Goal: Book appointment/travel/reservation

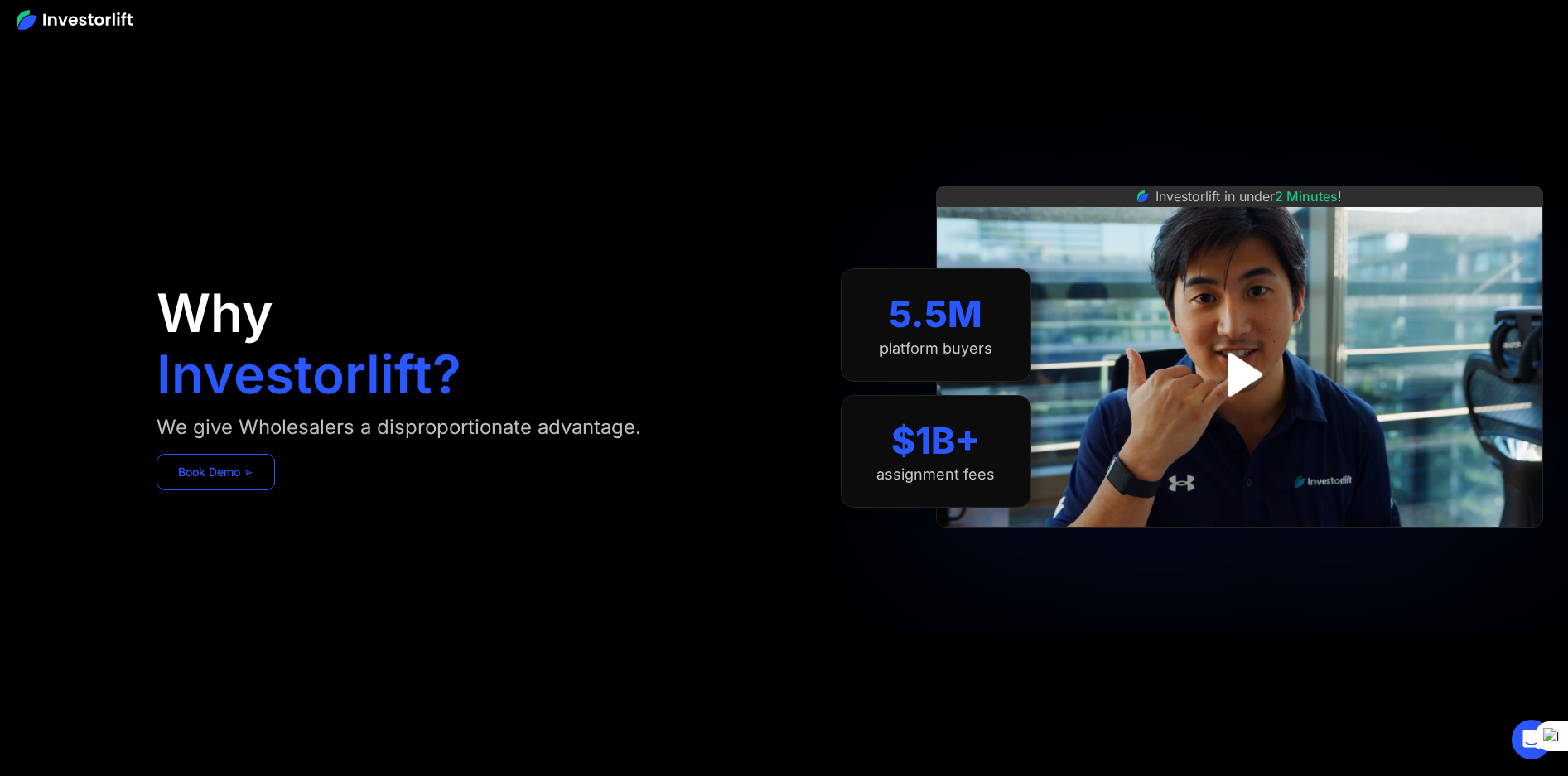
click at [248, 479] on link "Book Demo ➢" at bounding box center [216, 473] width 119 height 37
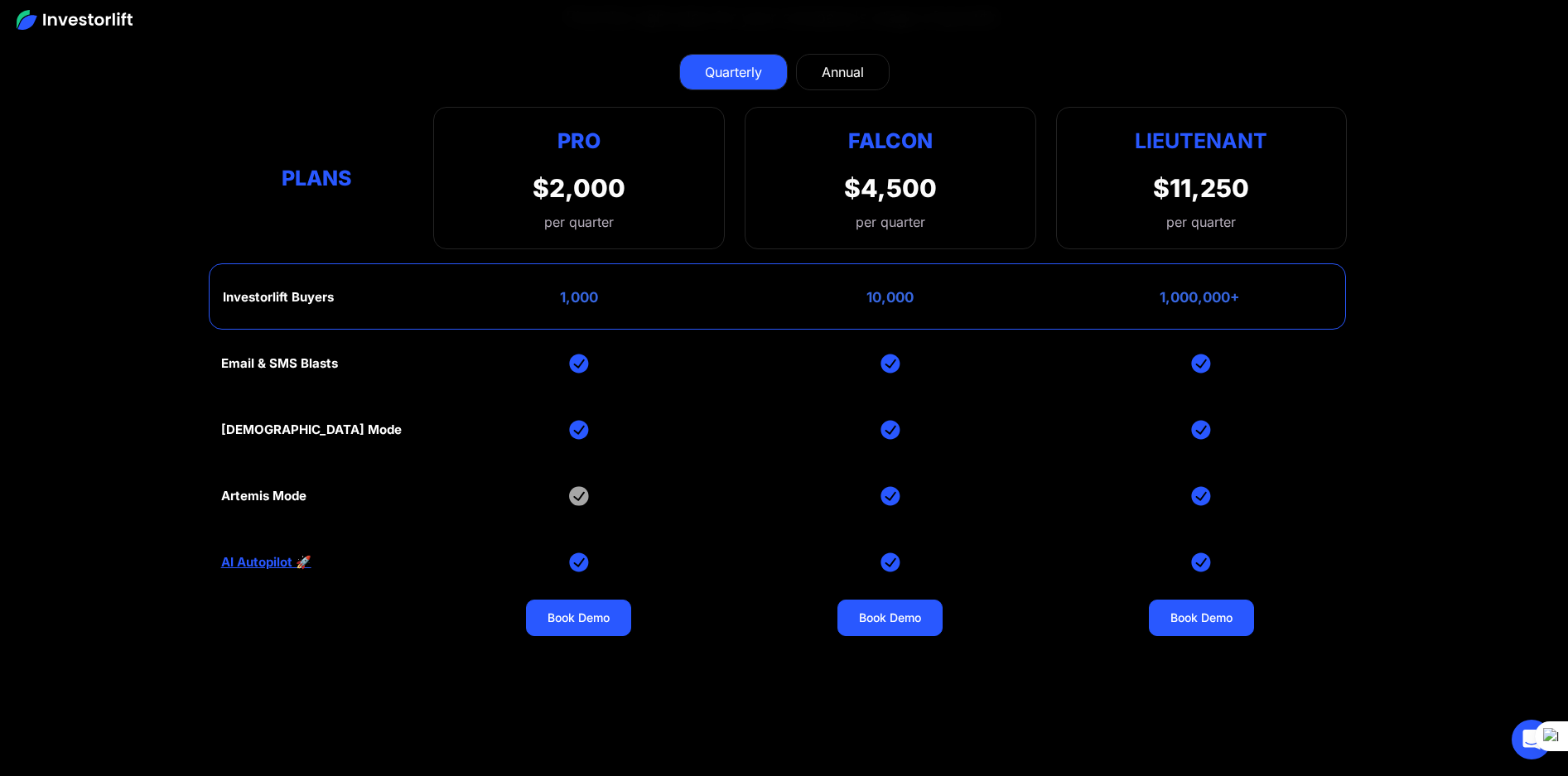
scroll to position [7542, 0]
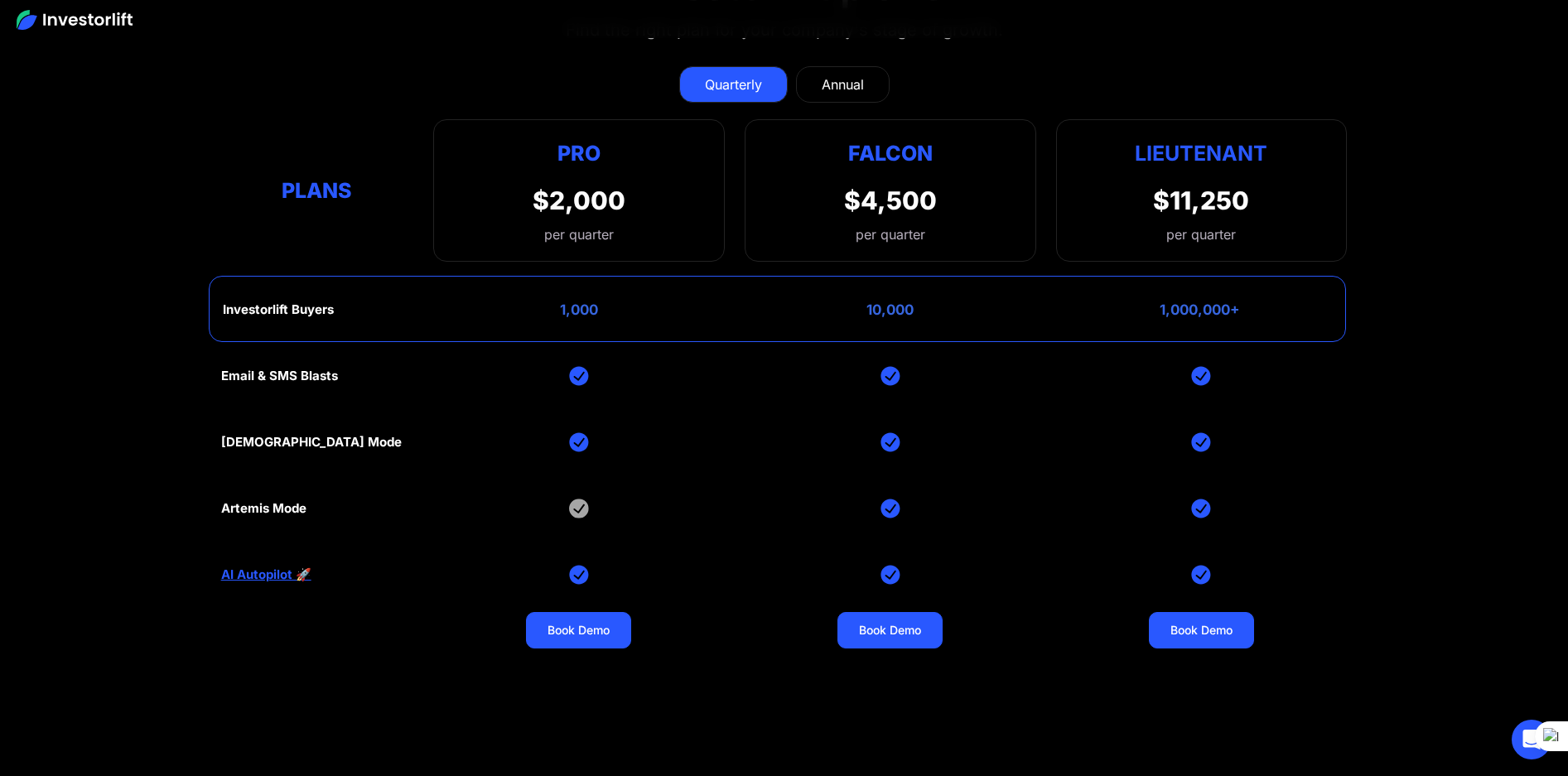
click at [304, 183] on div "Plans" at bounding box center [317, 190] width 192 height 32
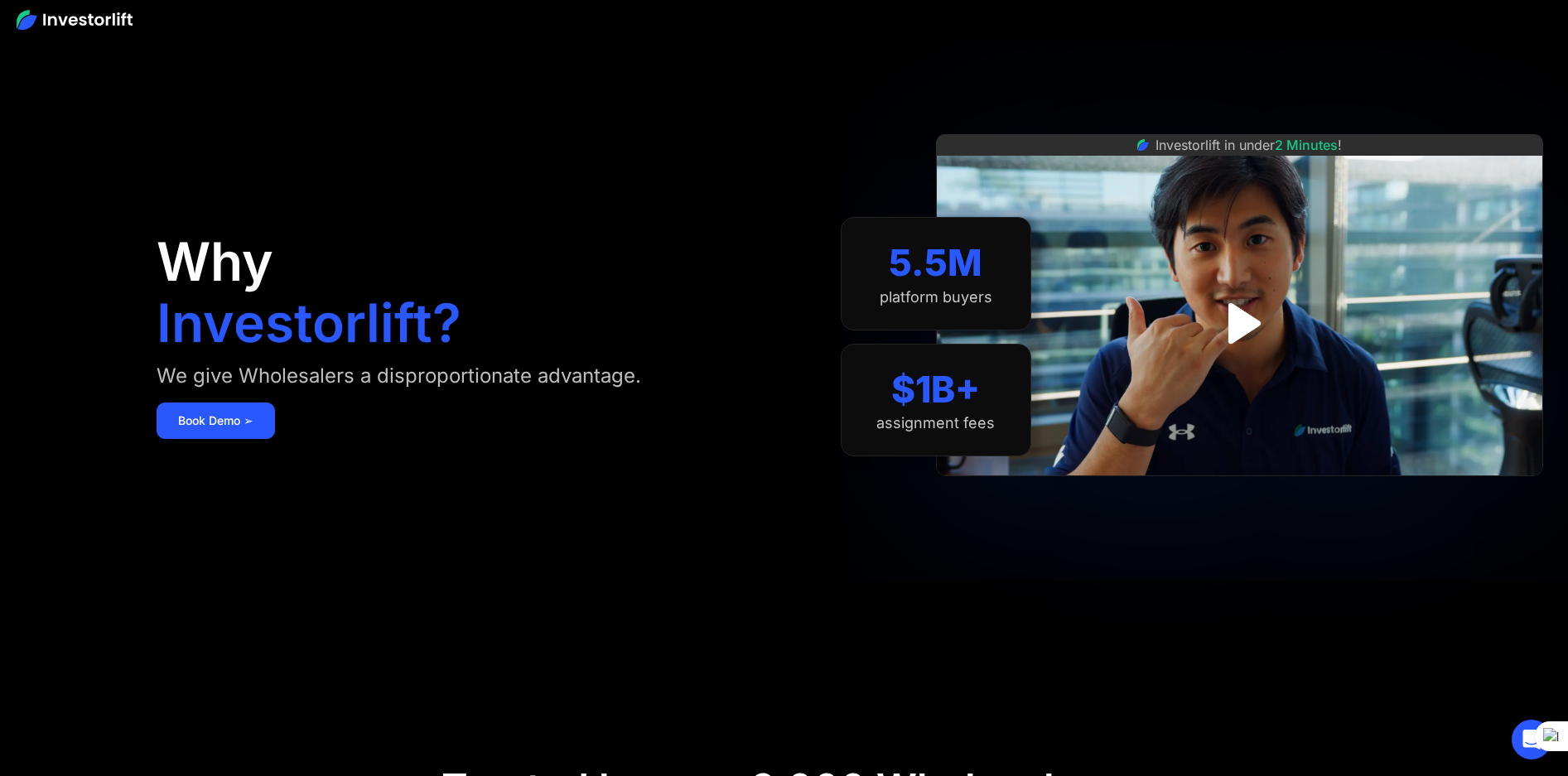
scroll to position [73, 0]
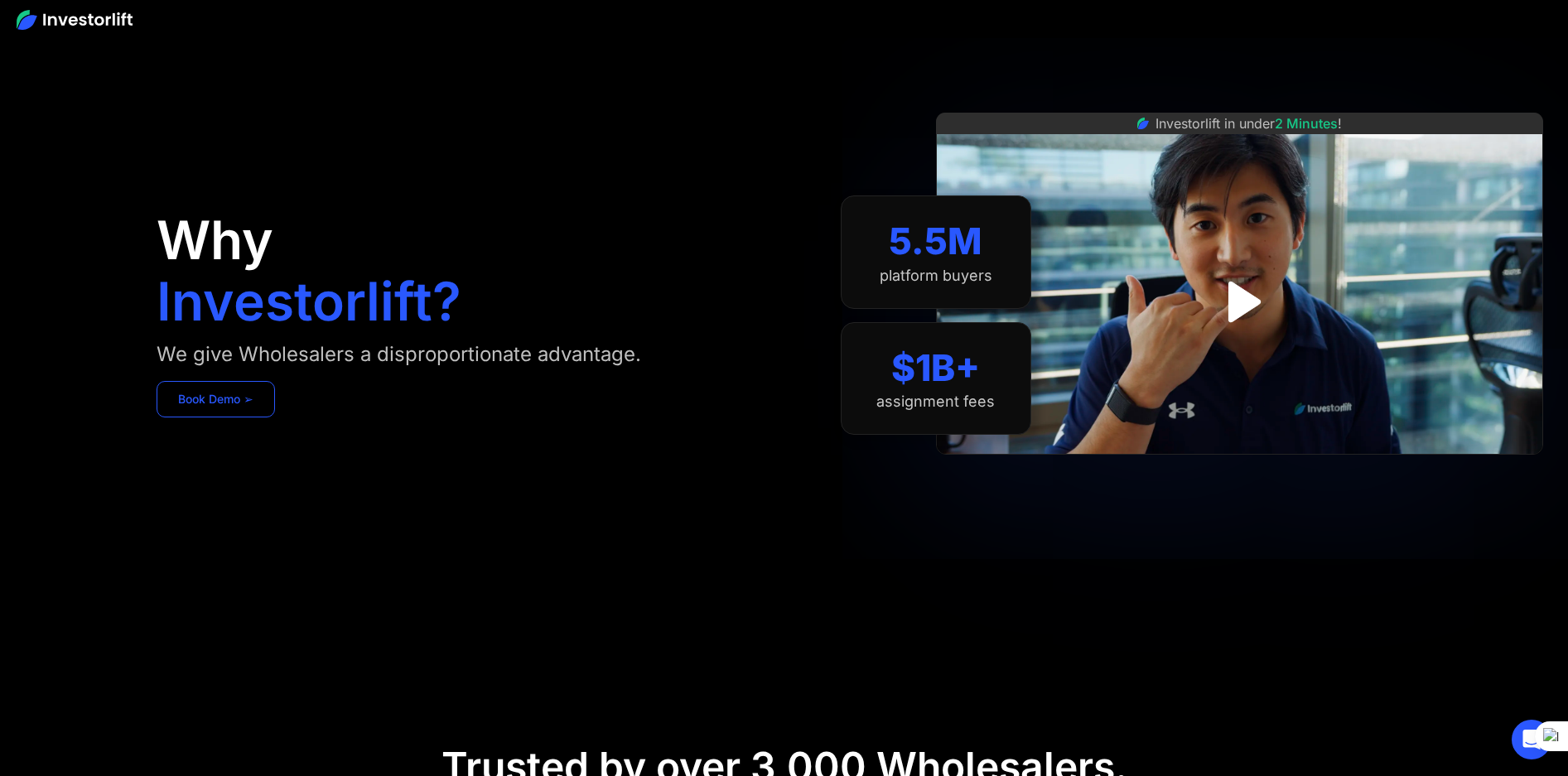
click at [229, 399] on link "Book Demo ➢" at bounding box center [216, 399] width 119 height 37
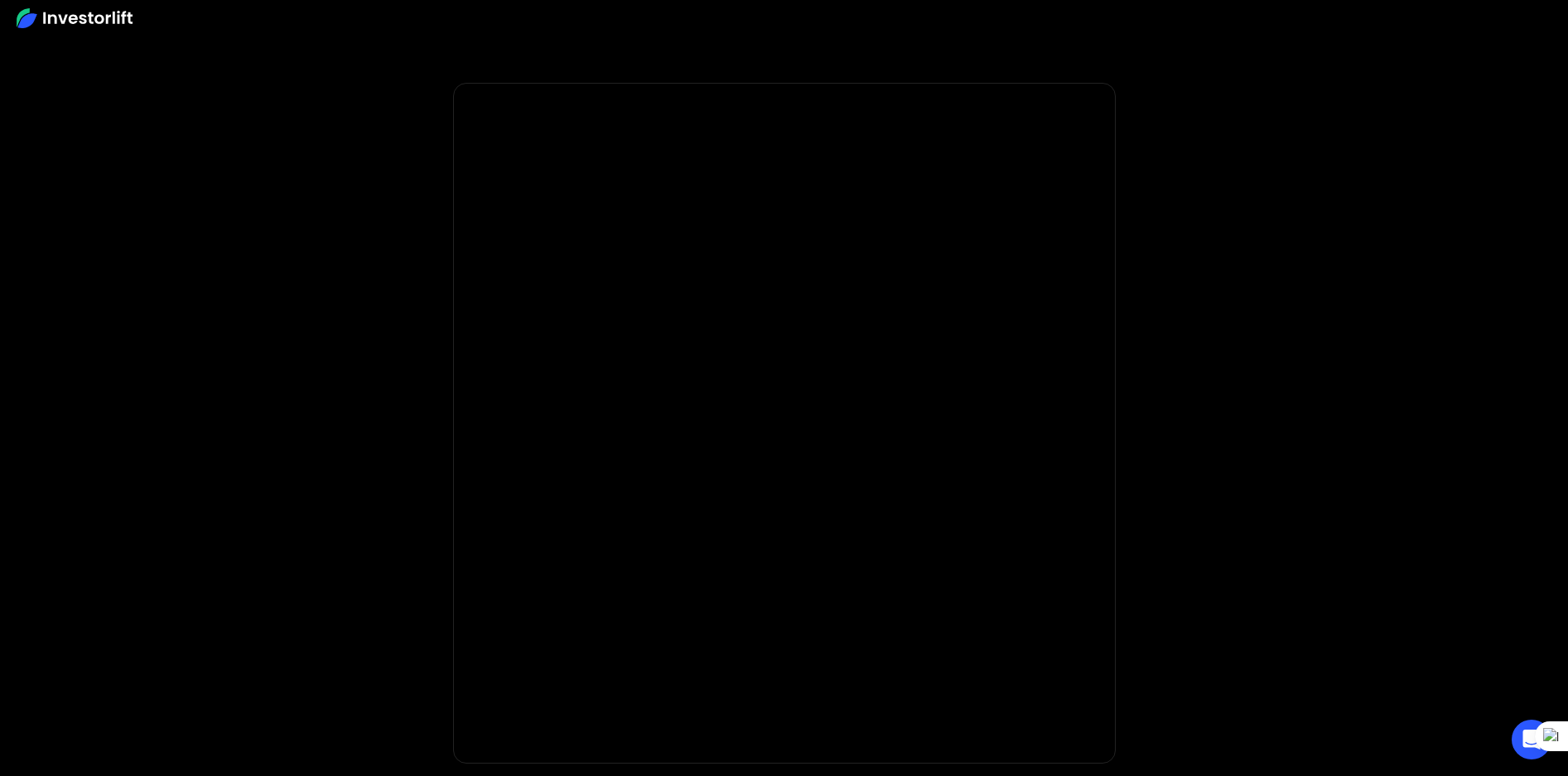
click at [81, 20] on img at bounding box center [74, 18] width 116 height 20
